Goal: Task Accomplishment & Management: Manage account settings

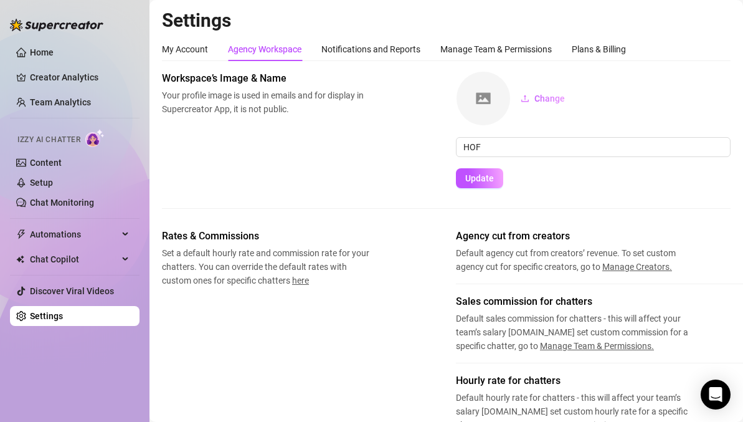
click at [83, 140] on div "Izzy AI Chatter" at bounding box center [73, 138] width 112 height 18
click at [93, 140] on img at bounding box center [94, 138] width 19 height 18
click at [80, 201] on link "Chat Monitoring" at bounding box center [62, 202] width 64 height 10
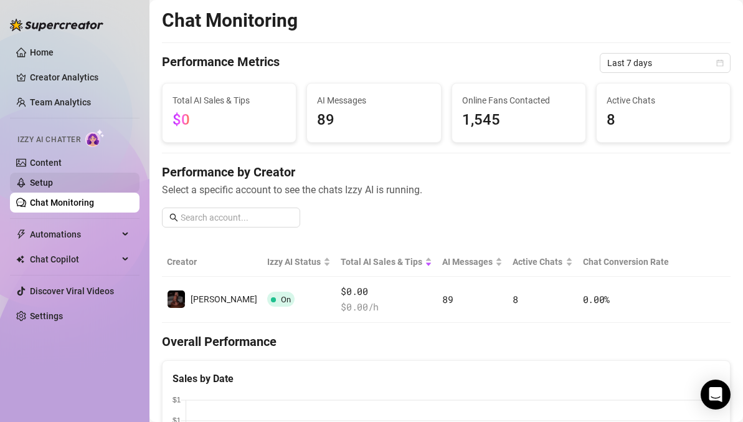
click at [53, 183] on link "Setup" at bounding box center [41, 183] width 23 height 10
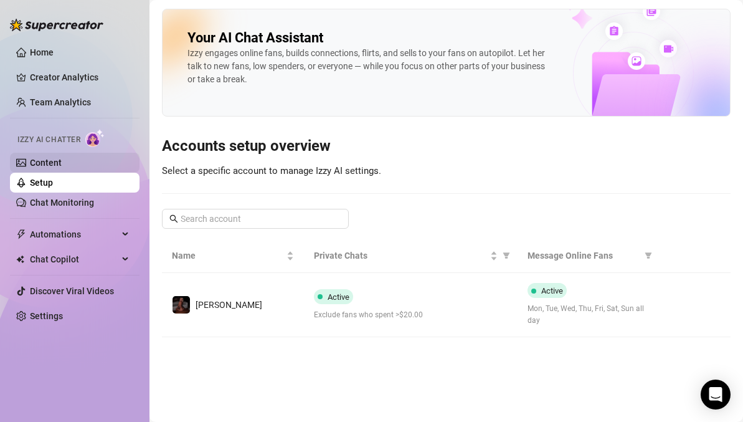
click at [45, 160] on link "Content" at bounding box center [46, 163] width 32 height 10
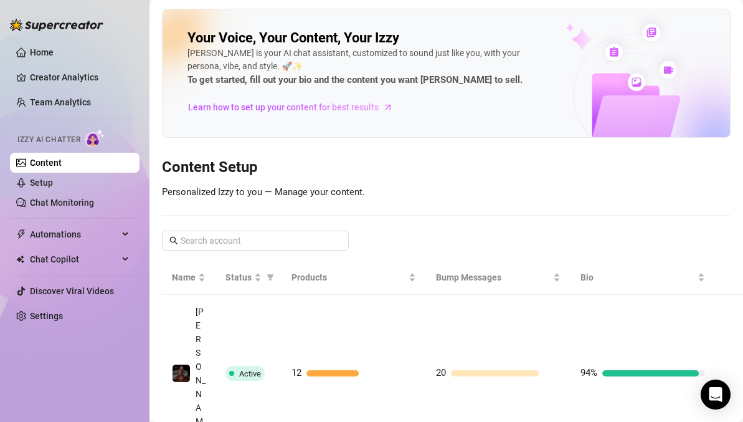
click at [93, 138] on img at bounding box center [94, 138] width 19 height 18
click at [83, 212] on ul "Home Creator Analytics Team Analytics Izzy AI Chatter Content Setup Chat Monito…" at bounding box center [75, 183] width 130 height 293
click at [83, 207] on link "Chat Monitoring" at bounding box center [62, 202] width 64 height 10
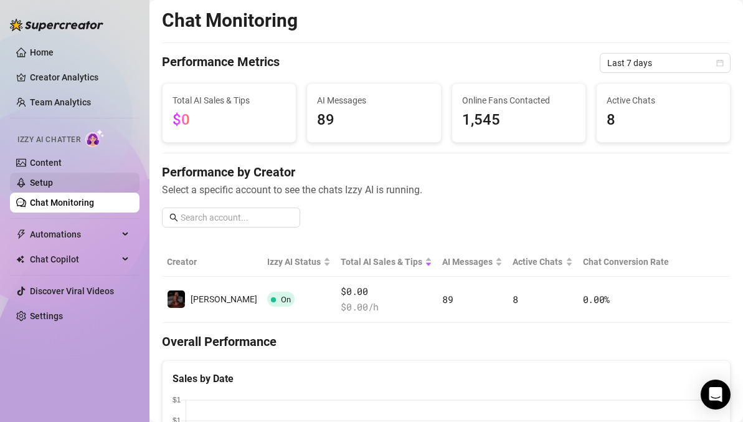
click at [48, 178] on link "Setup" at bounding box center [41, 183] width 23 height 10
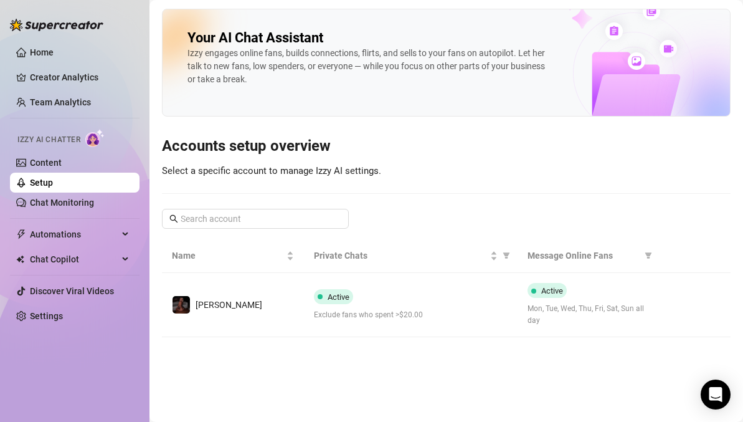
click at [83, 137] on div "Izzy AI Chatter" at bounding box center [73, 138] width 112 height 18
click at [47, 52] on link "Home" at bounding box center [42, 52] width 24 height 10
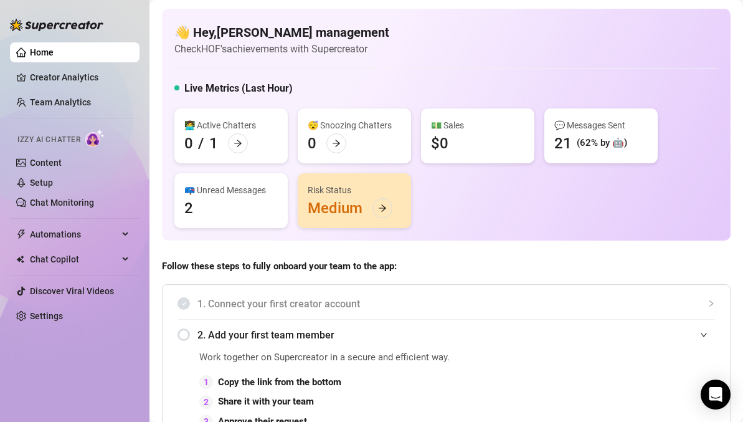
drag, startPoint x: 95, startPoint y: 135, endPoint x: 89, endPoint y: 141, distance: 8.4
click at [95, 135] on img at bounding box center [94, 138] width 19 height 18
click at [45, 160] on link "Content" at bounding box center [46, 163] width 32 height 10
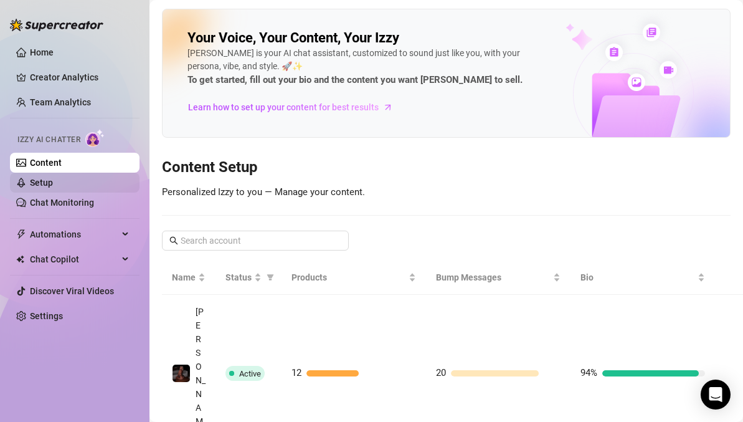
click at [53, 186] on link "Setup" at bounding box center [41, 183] width 23 height 10
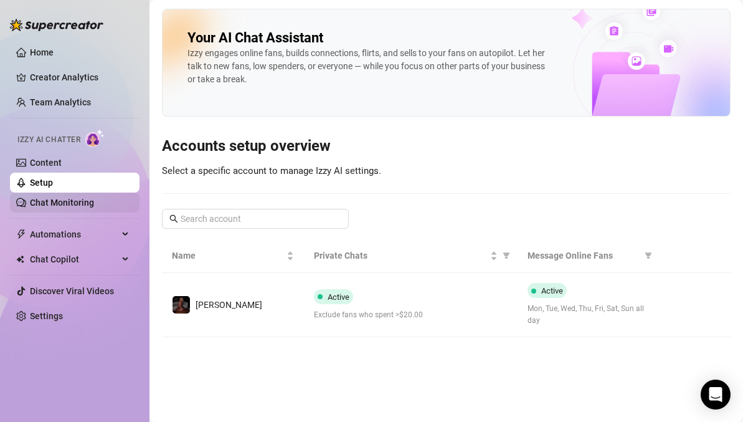
click at [70, 200] on link "Chat Monitoring" at bounding box center [62, 202] width 64 height 10
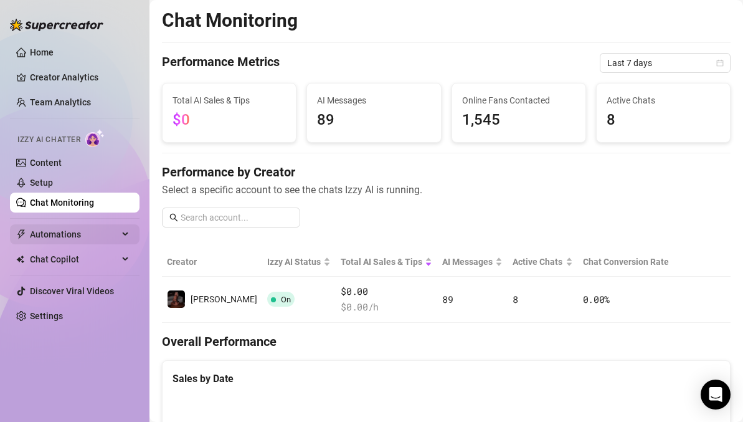
click at [74, 227] on span "Automations" at bounding box center [74, 234] width 88 height 20
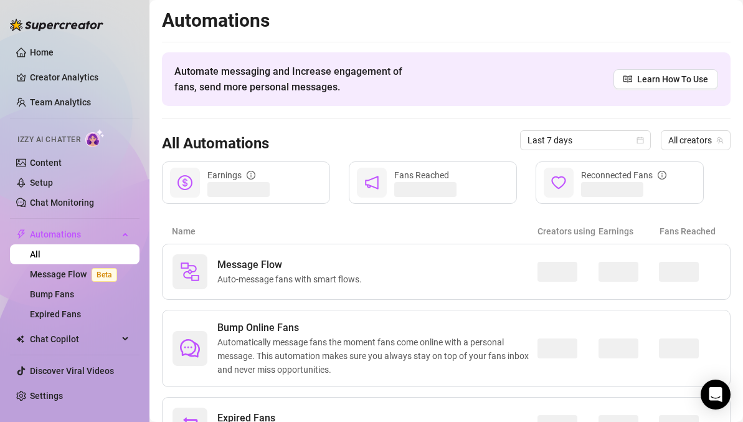
click at [40, 254] on link "All" at bounding box center [35, 254] width 11 height 10
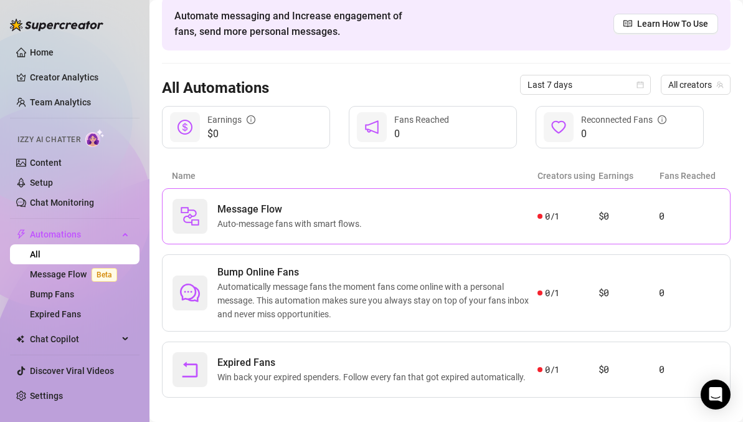
scroll to position [69, 0]
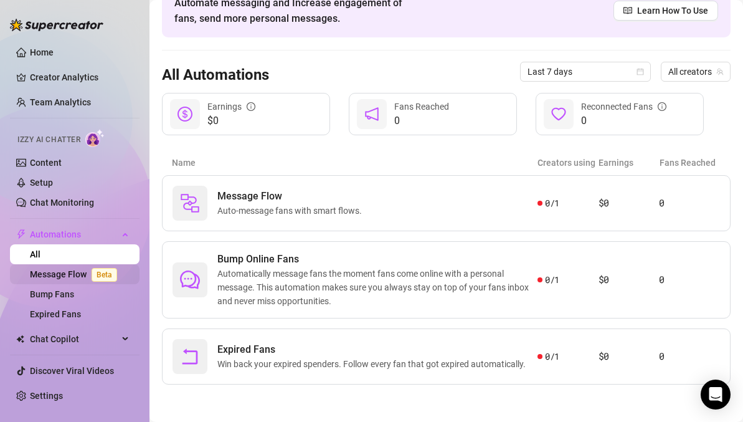
click at [50, 274] on link "Message Flow Beta" at bounding box center [76, 274] width 92 height 10
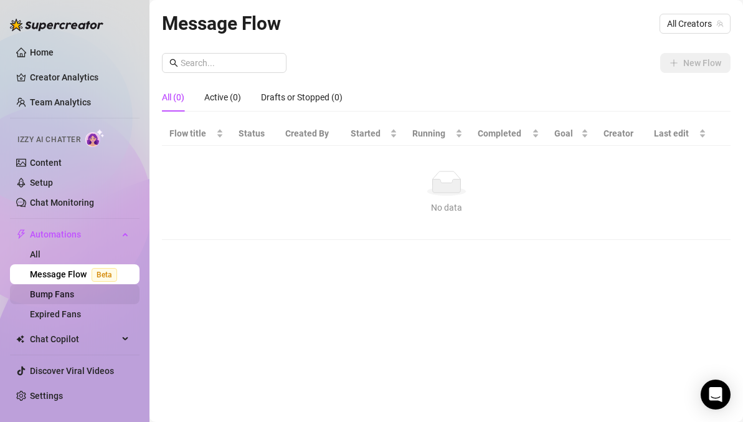
click at [54, 295] on link "Bump Fans" at bounding box center [52, 294] width 44 height 10
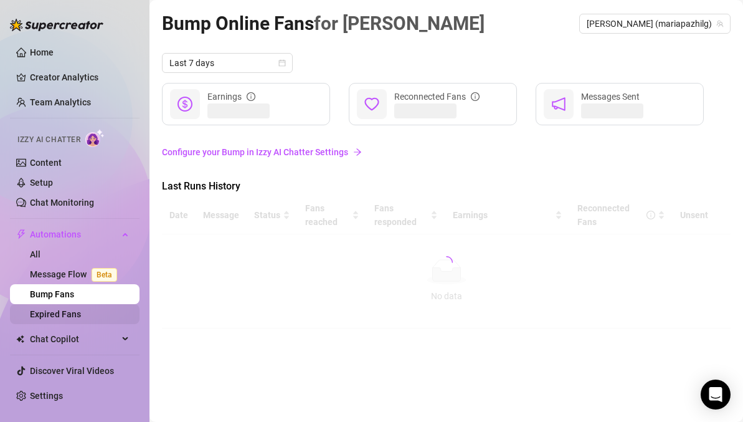
click at [54, 312] on link "Expired Fans" at bounding box center [55, 314] width 51 height 10
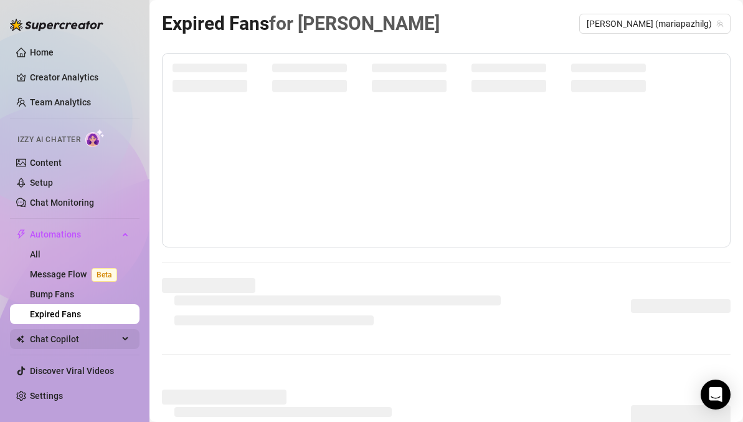
click at [62, 338] on span "Chat Copilot" at bounding box center [74, 339] width 88 height 20
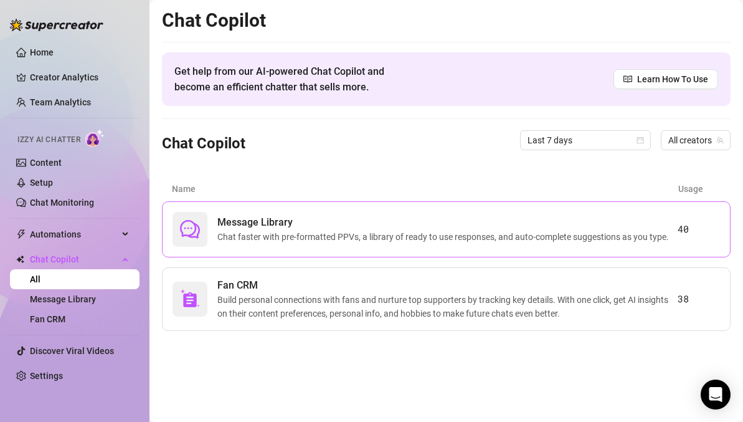
click at [397, 229] on span "Message Library" at bounding box center [445, 222] width 457 height 15
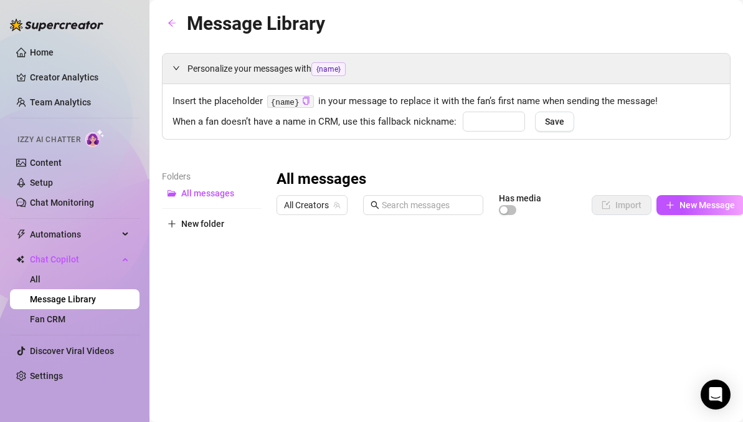
type input "babe"
click at [79, 134] on span "Izzy AI Chatter" at bounding box center [48, 140] width 63 height 12
click at [98, 141] on img at bounding box center [94, 138] width 19 height 18
click at [54, 47] on link "Home" at bounding box center [42, 52] width 24 height 10
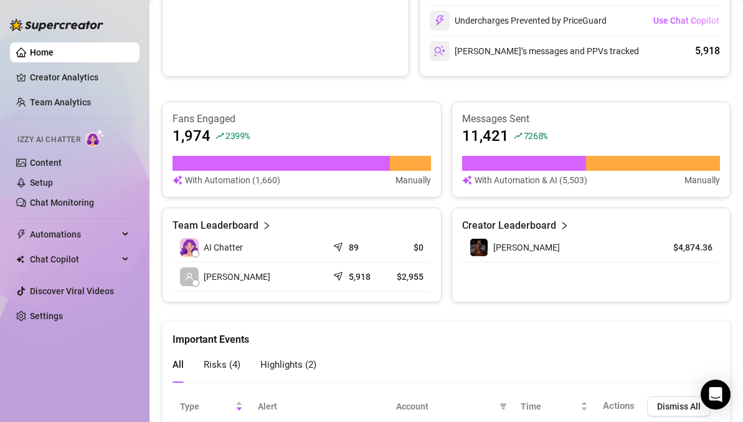
scroll to position [690, 0]
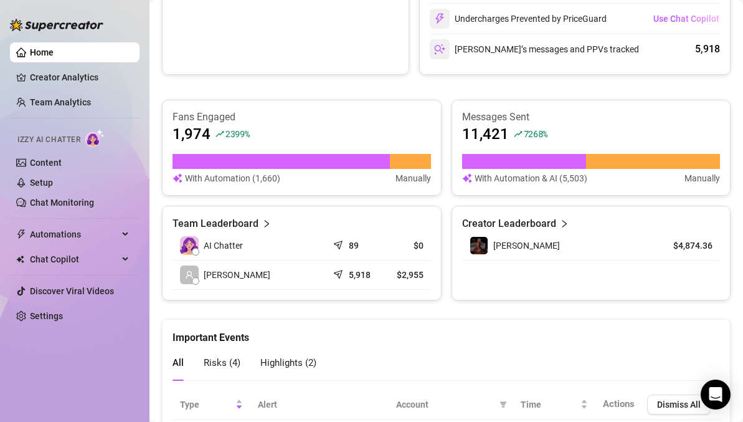
click at [194, 247] on img at bounding box center [189, 245] width 19 height 19
click at [217, 225] on article "Team Leaderboard" at bounding box center [216, 223] width 86 height 15
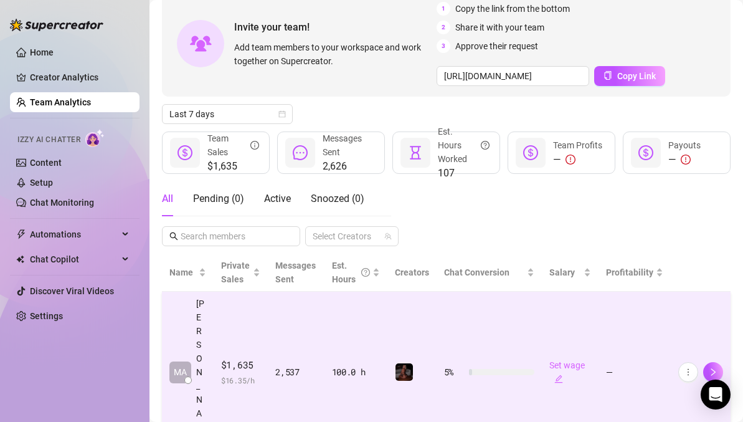
scroll to position [119, 0]
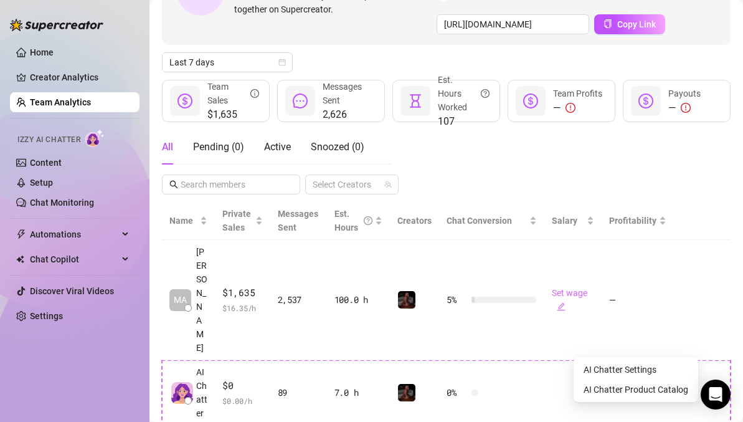
scroll to position [105, 0]
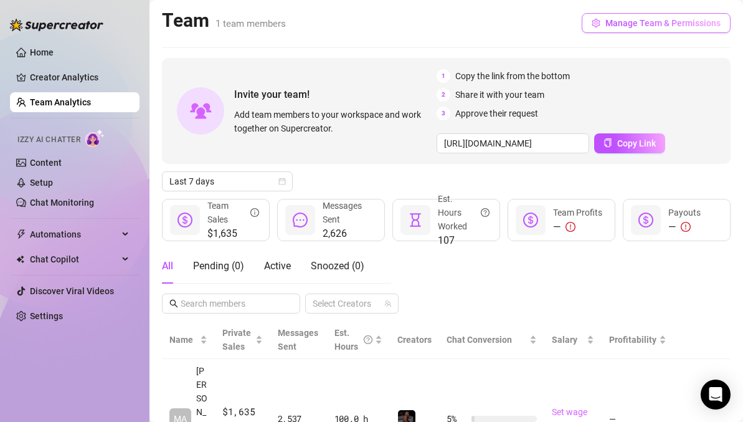
click at [639, 26] on span "Manage Team & Permissions" at bounding box center [663, 23] width 115 height 10
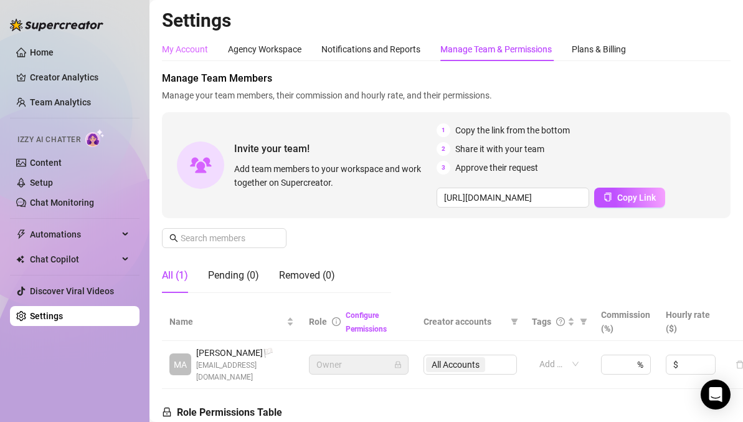
click at [187, 56] on div "My Account" at bounding box center [185, 49] width 46 height 24
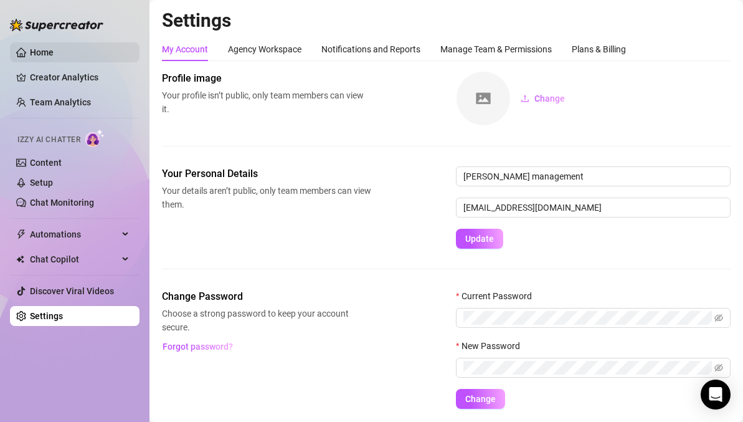
click at [54, 47] on link "Home" at bounding box center [42, 52] width 24 height 10
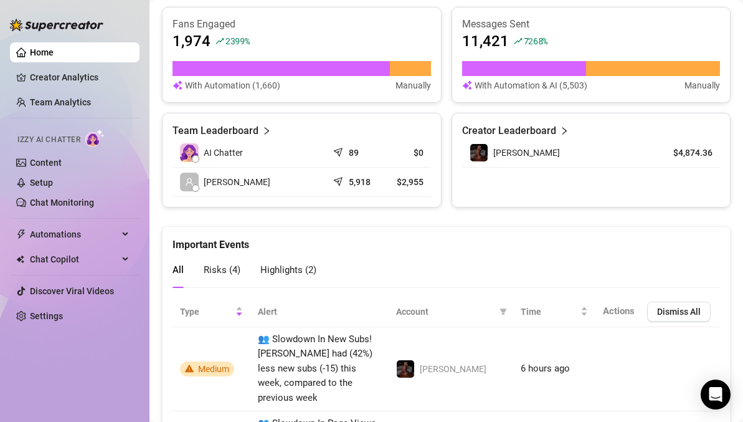
scroll to position [746, 0]
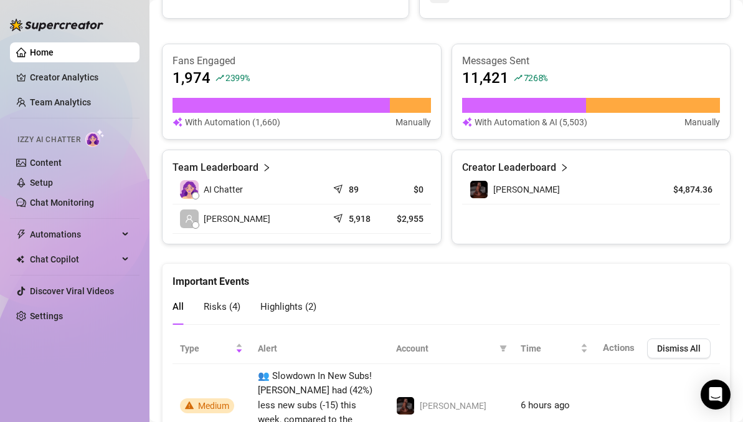
click at [253, 164] on article "Team Leaderboard" at bounding box center [216, 167] width 86 height 15
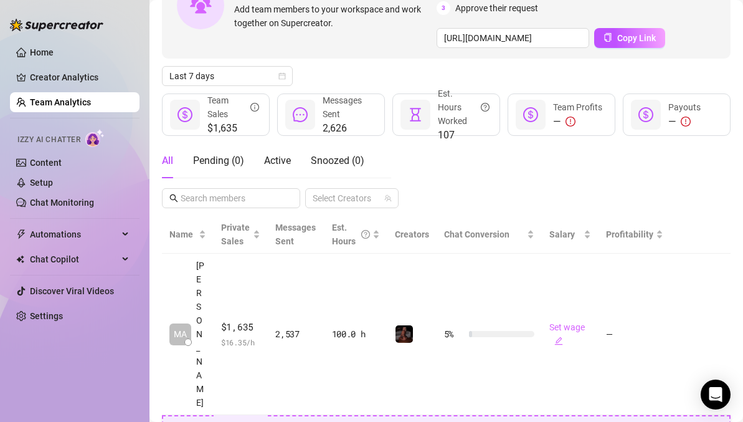
scroll to position [119, 0]
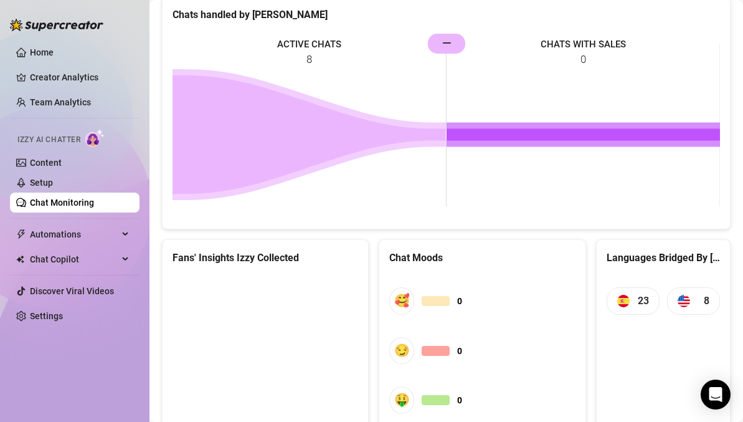
scroll to position [417, 0]
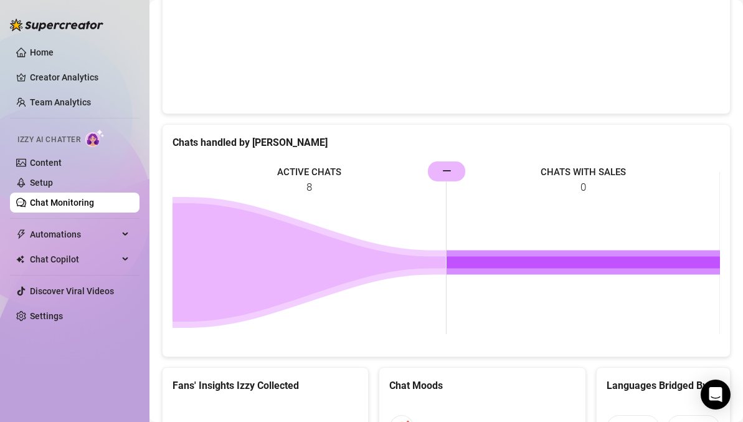
click at [98, 138] on img at bounding box center [94, 138] width 19 height 18
click at [58, 164] on link "Content" at bounding box center [46, 163] width 32 height 10
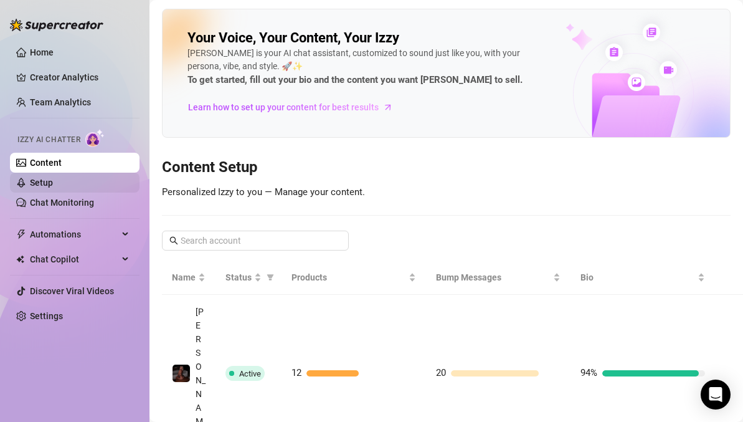
click at [53, 181] on link "Setup" at bounding box center [41, 183] width 23 height 10
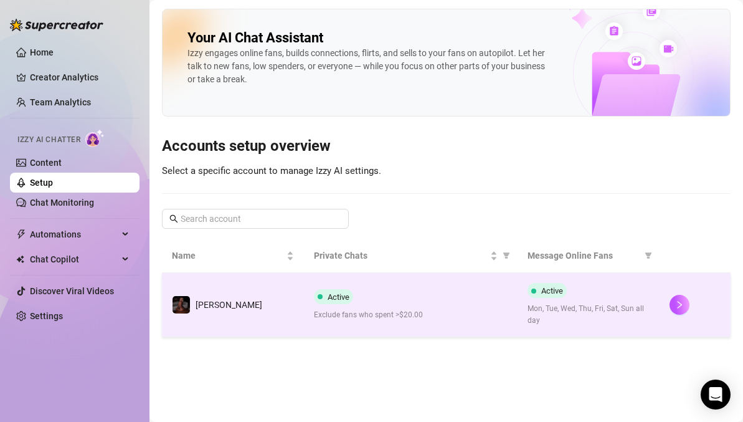
click at [356, 305] on div "Active Exclude fans who spent >$20.00" at bounding box center [410, 305] width 193 height 32
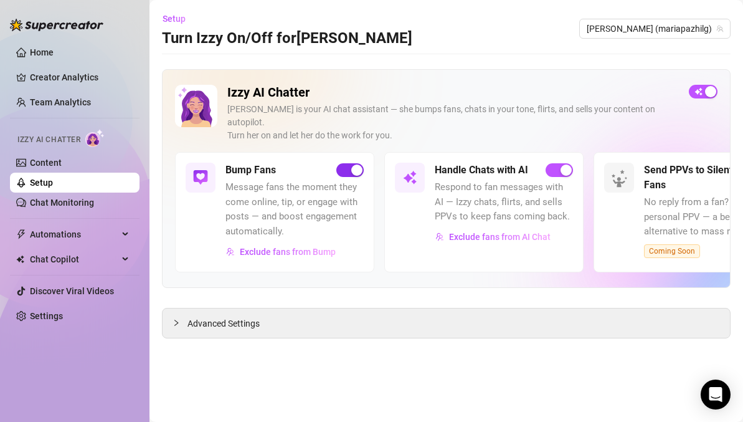
click at [349, 163] on span "button" at bounding box center [349, 170] width 27 height 14
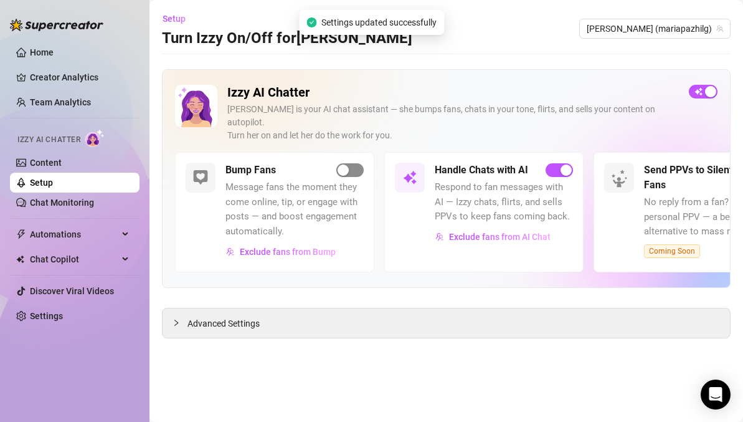
click at [349, 163] on span "button" at bounding box center [349, 170] width 27 height 14
click at [556, 163] on span "button" at bounding box center [559, 170] width 27 height 14
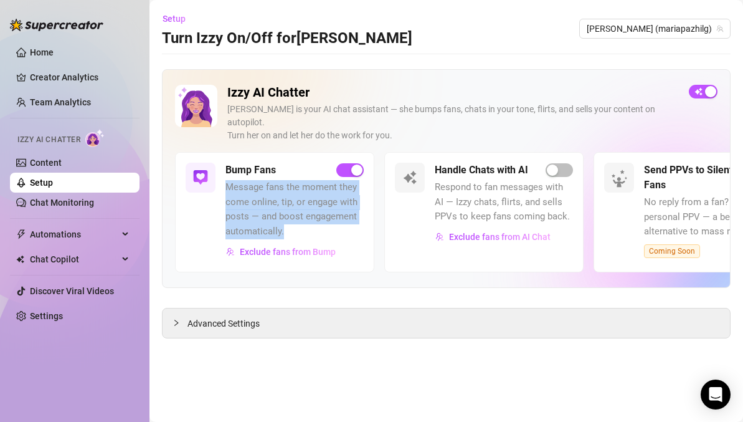
drag, startPoint x: 286, startPoint y: 217, endPoint x: 223, endPoint y: 172, distance: 77.6
click at [223, 172] on div "Bump Fans Message fans the moment they come online, tip, or engage with posts —…" at bounding box center [274, 212] width 199 height 120
copy span "Message fans the moment they come online, tip, or engage with posts — and boost…"
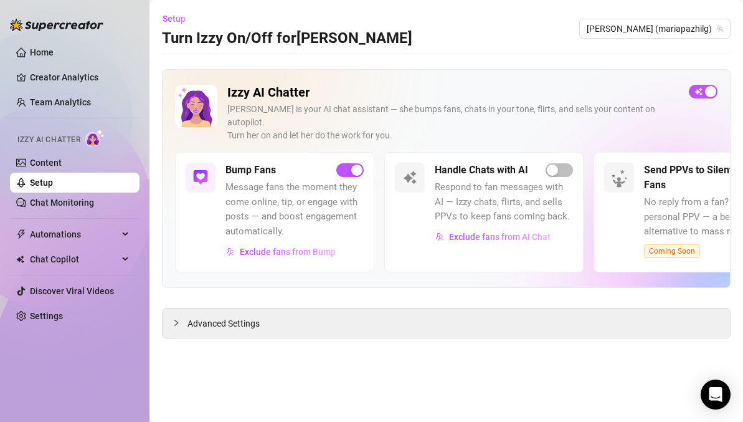
click at [178, 335] on main "Setup Turn Izzy On/Off for [PERSON_NAME] [PERSON_NAME] (mariapazhilg) [PERSON_N…" at bounding box center [447, 211] width 594 height 422
